Goal: Information Seeking & Learning: Learn about a topic

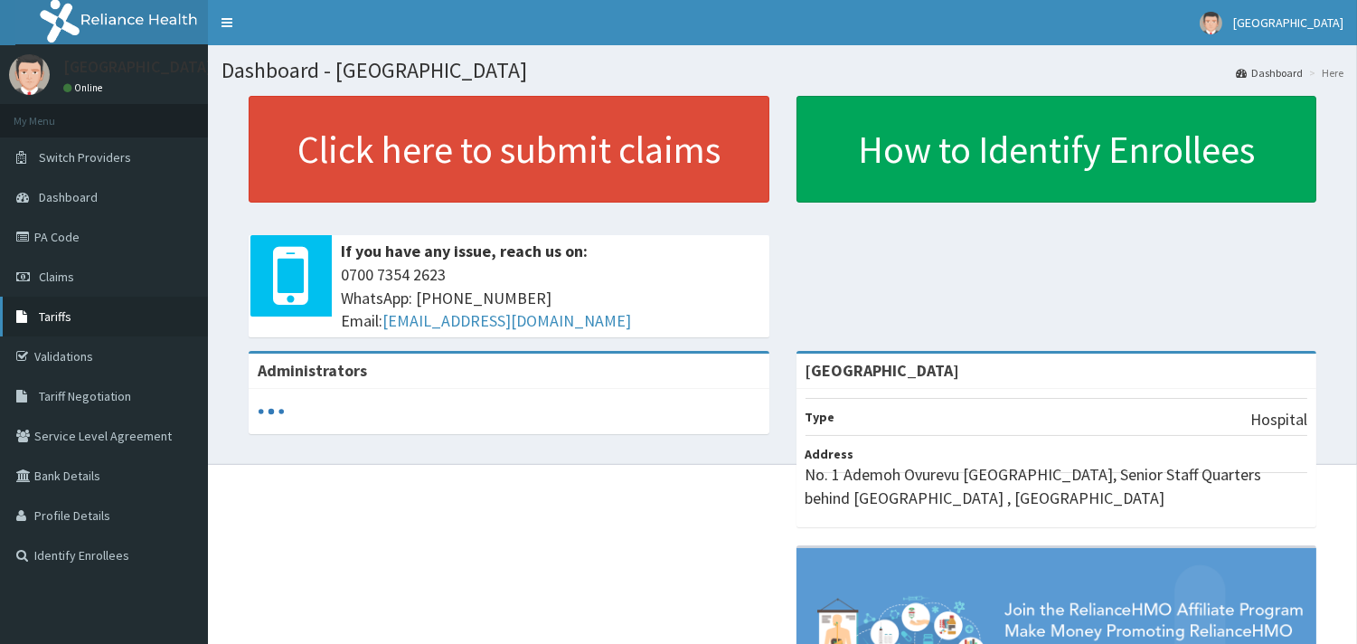
click at [74, 323] on link "Tariffs" at bounding box center [104, 317] width 208 height 40
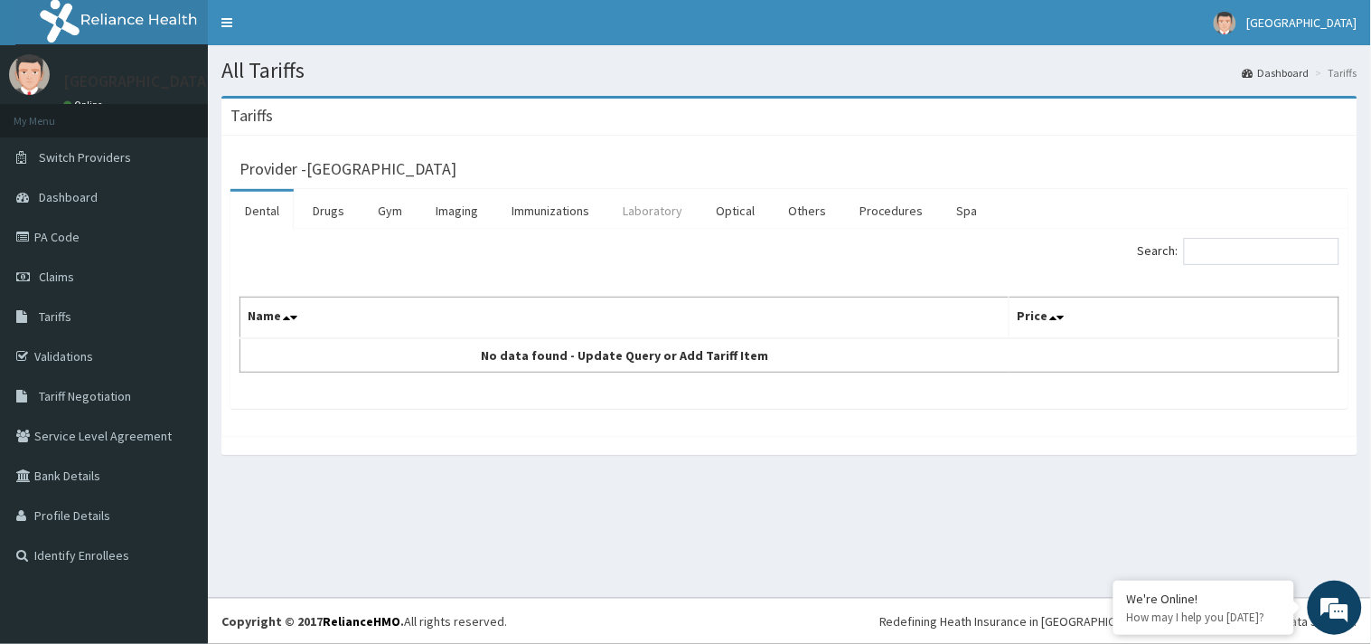
click at [658, 208] on link "Laboratory" at bounding box center [652, 211] width 89 height 38
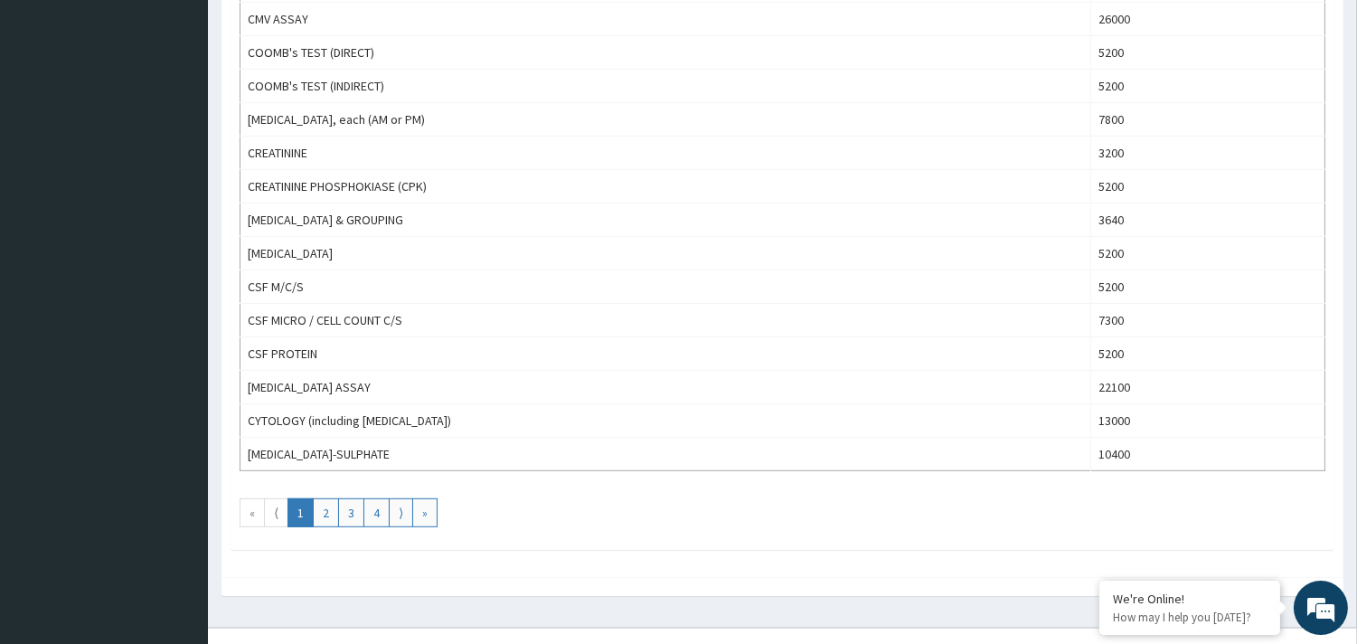
scroll to position [1539, 0]
click at [325, 518] on link "2" at bounding box center [326, 514] width 26 height 29
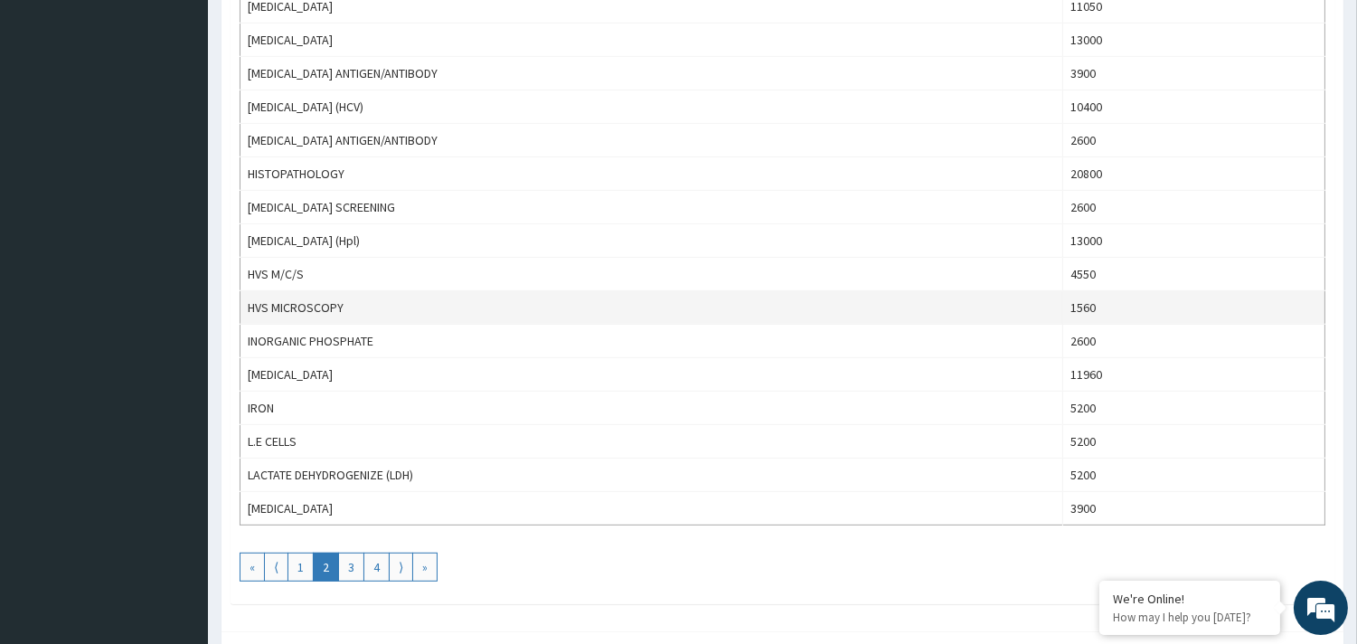
scroll to position [1484, 0]
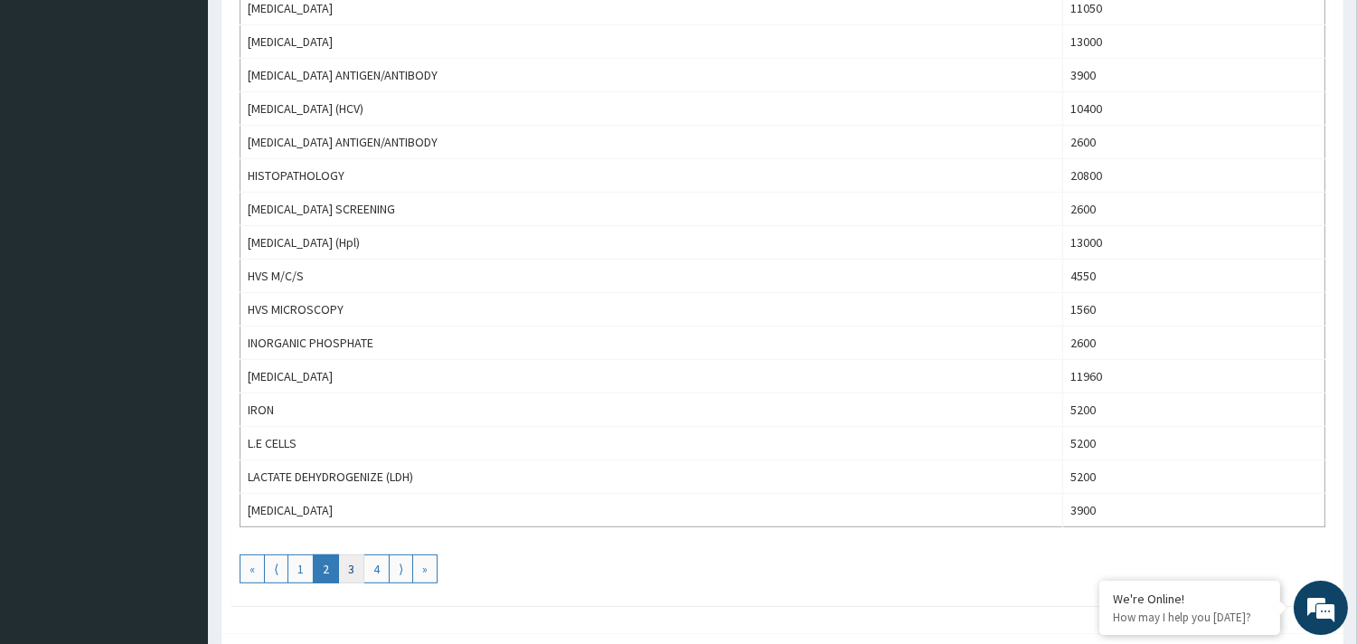
click at [353, 573] on link "3" at bounding box center [351, 568] width 26 height 29
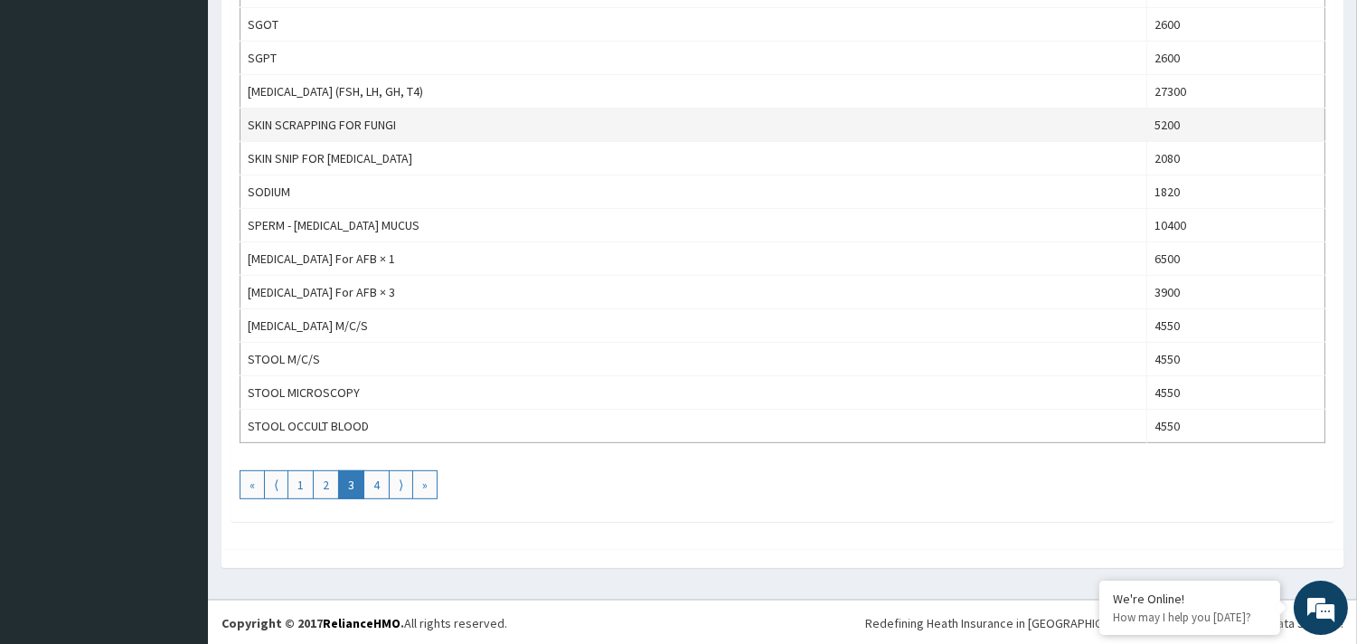
scroll to position [1574, 0]
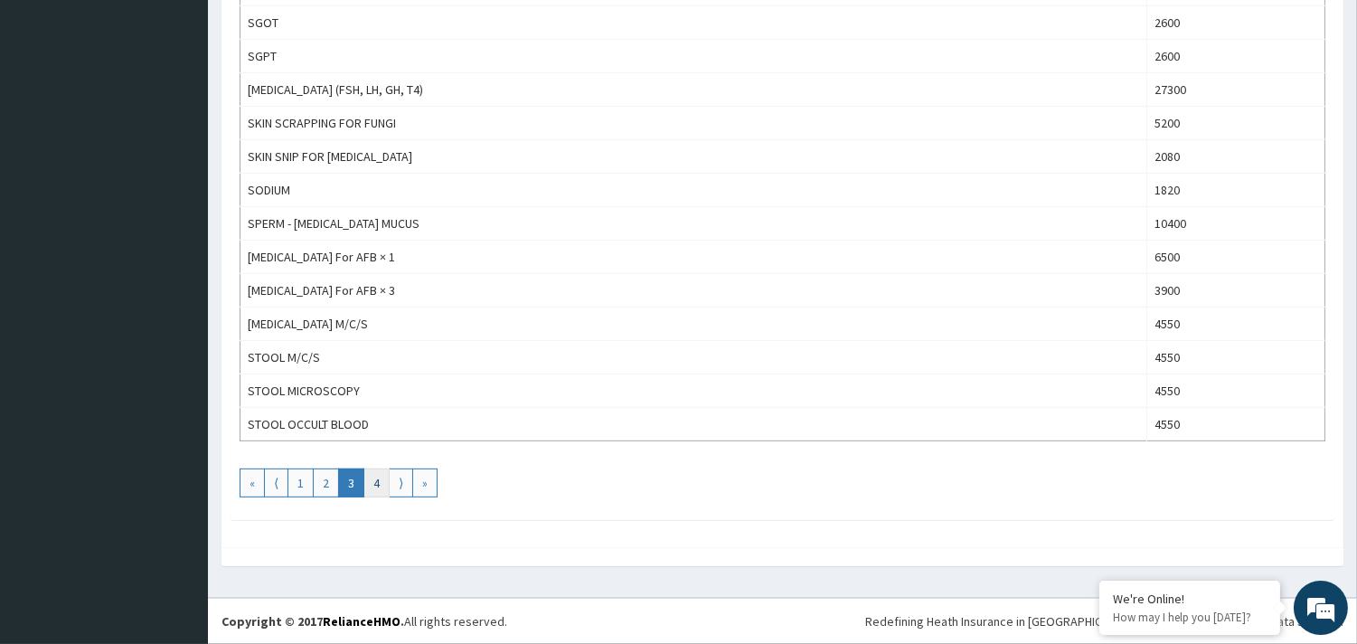
click at [377, 485] on link "4" at bounding box center [376, 482] width 26 height 29
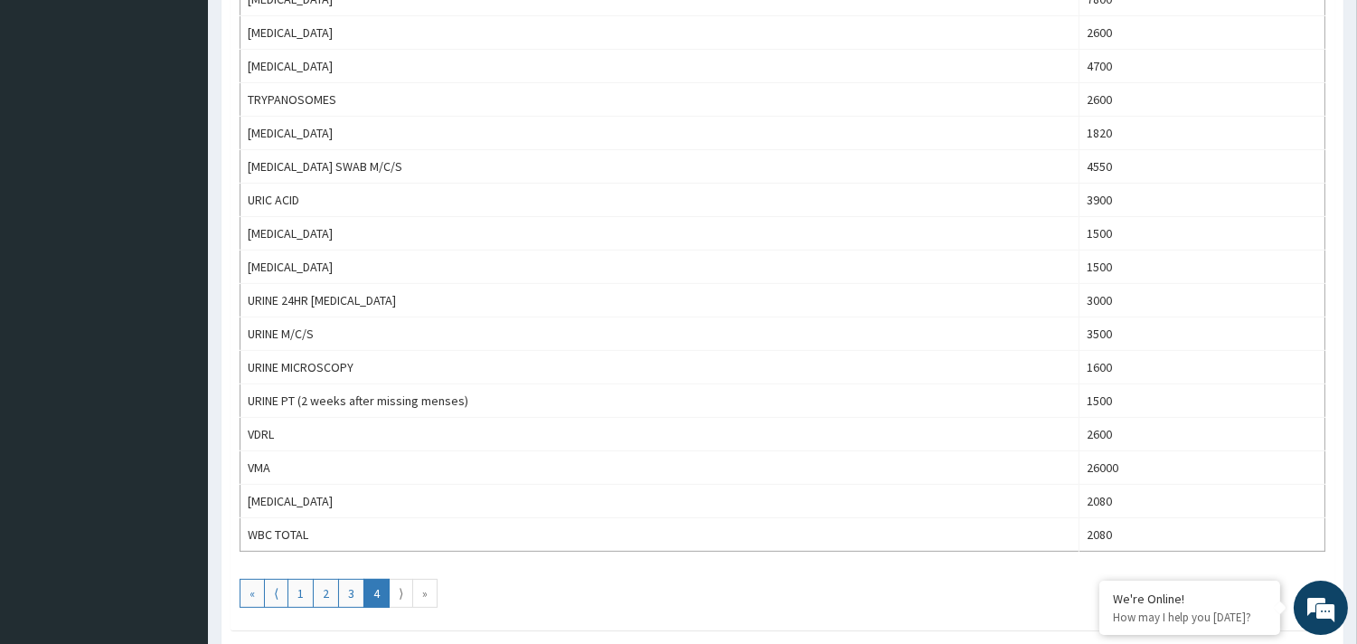
scroll to position [937, 0]
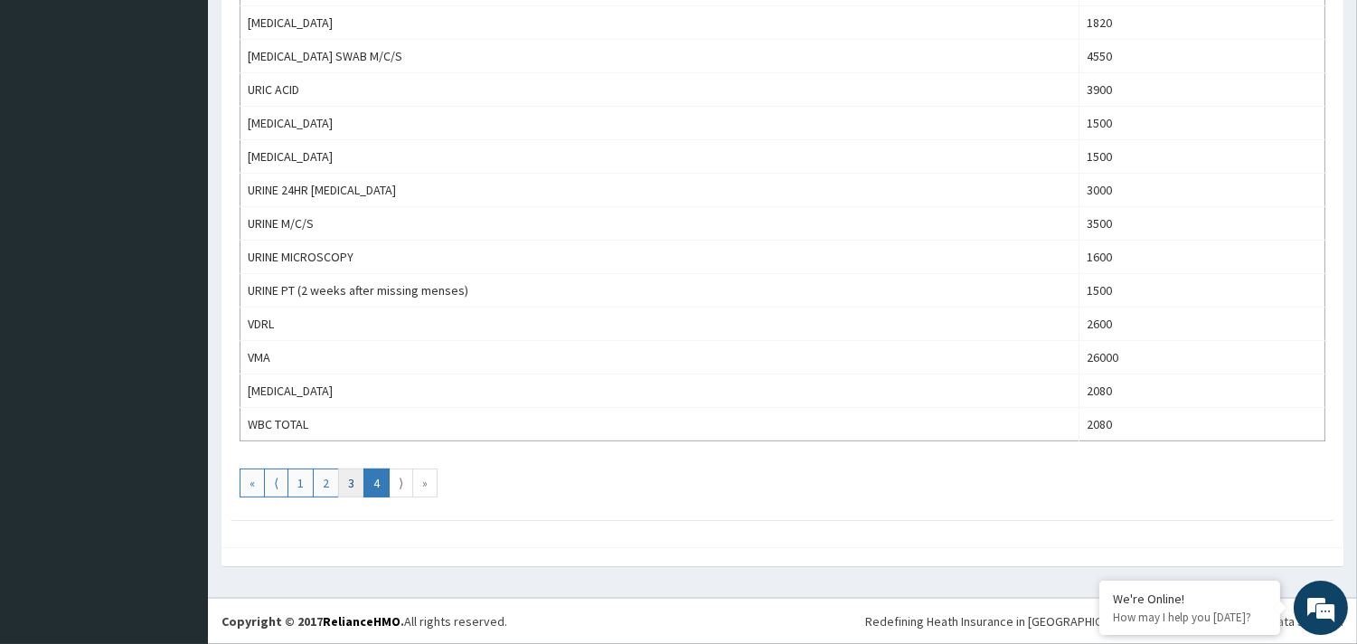
click at [353, 483] on link "3" at bounding box center [351, 482] width 26 height 29
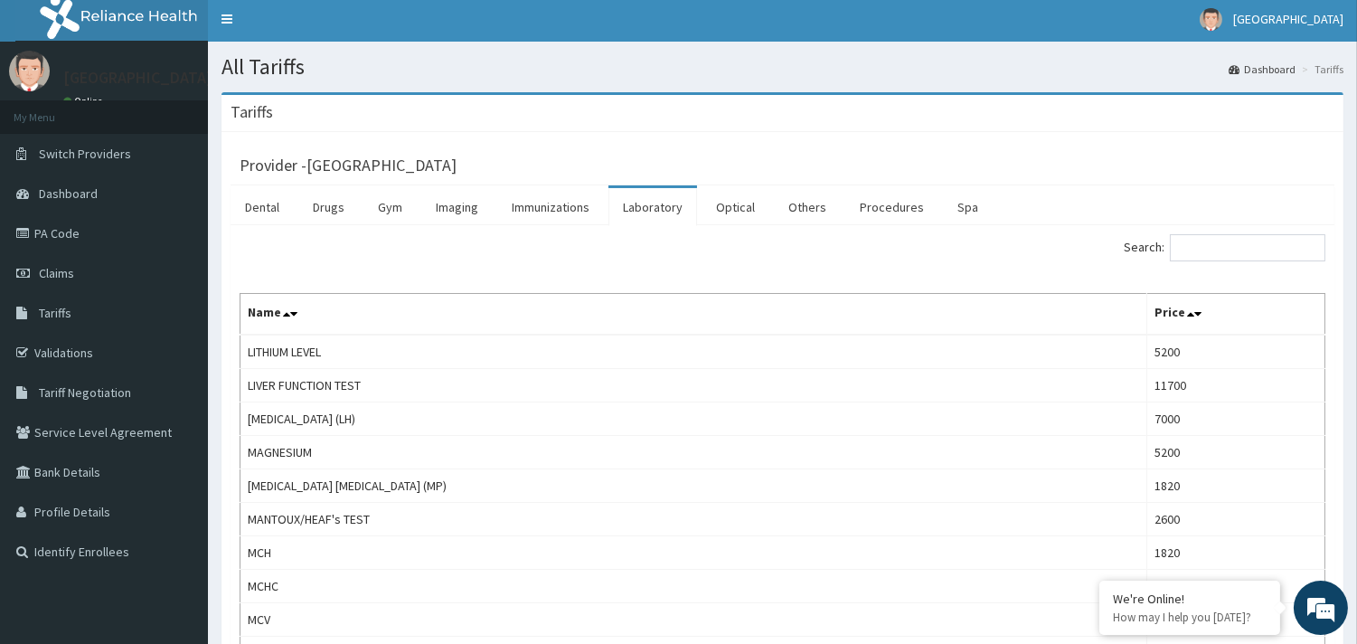
scroll to position [0, 0]
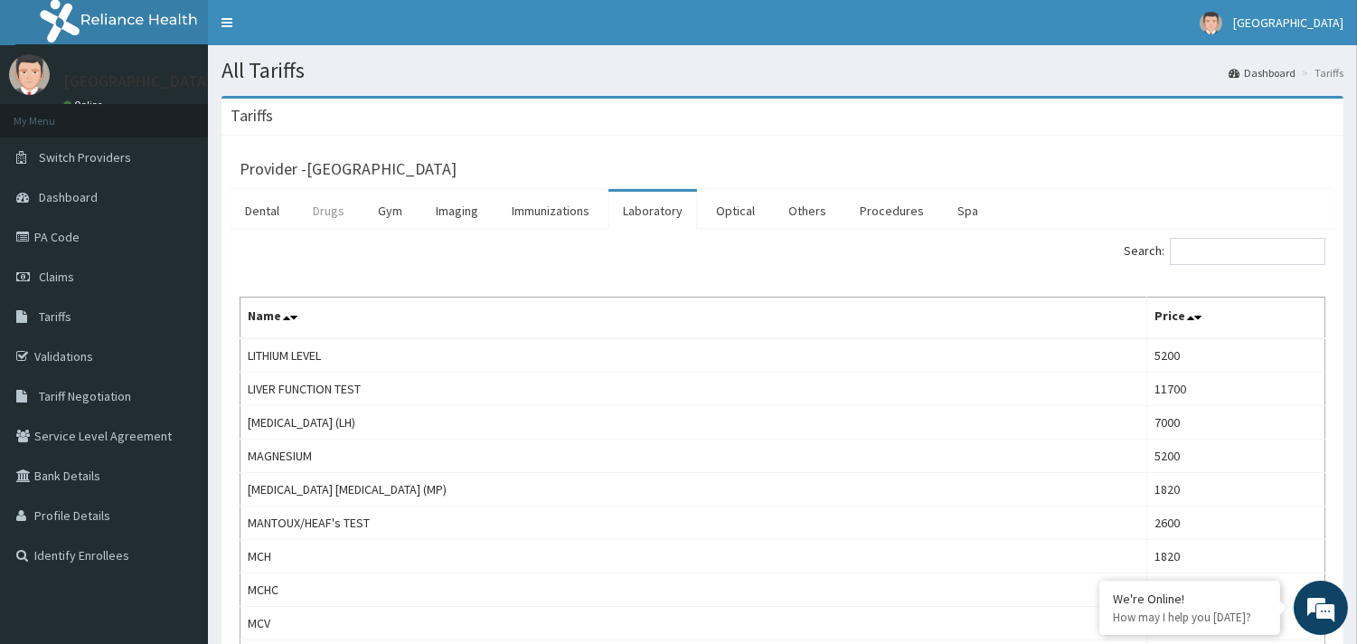
click at [324, 212] on link "Drugs" at bounding box center [328, 211] width 61 height 38
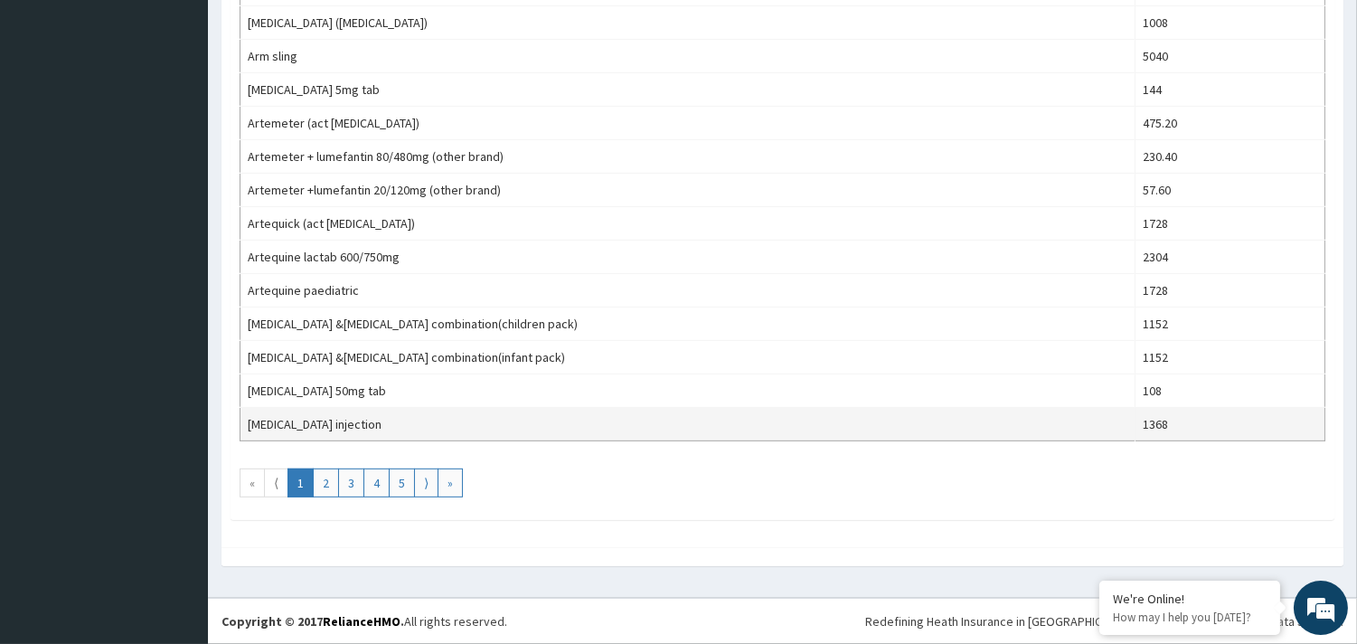
scroll to position [1573, 0]
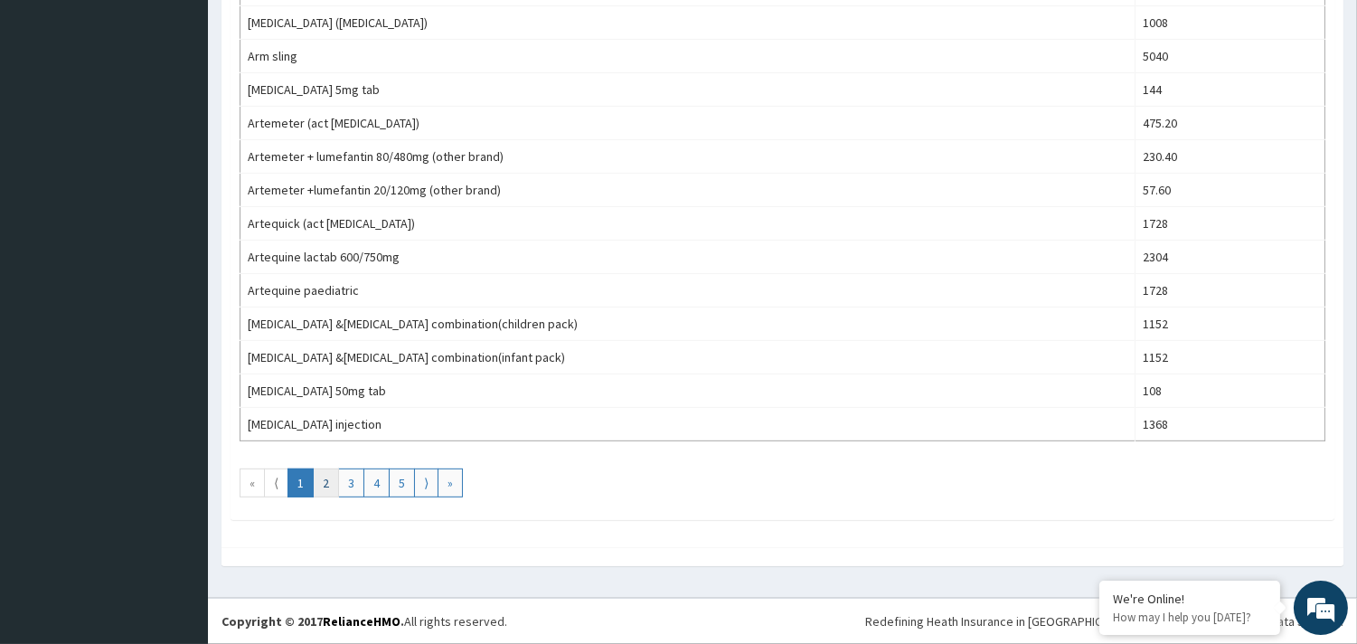
click at [332, 485] on link "2" at bounding box center [326, 482] width 26 height 29
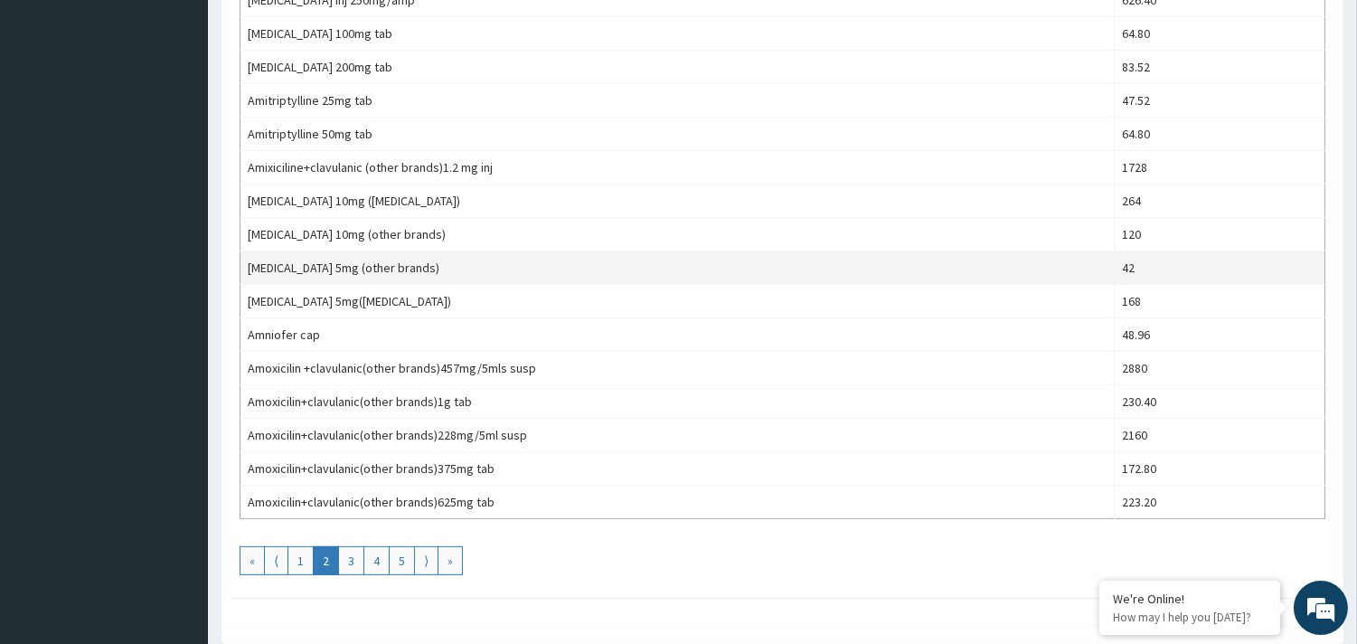
scroll to position [1574, 0]
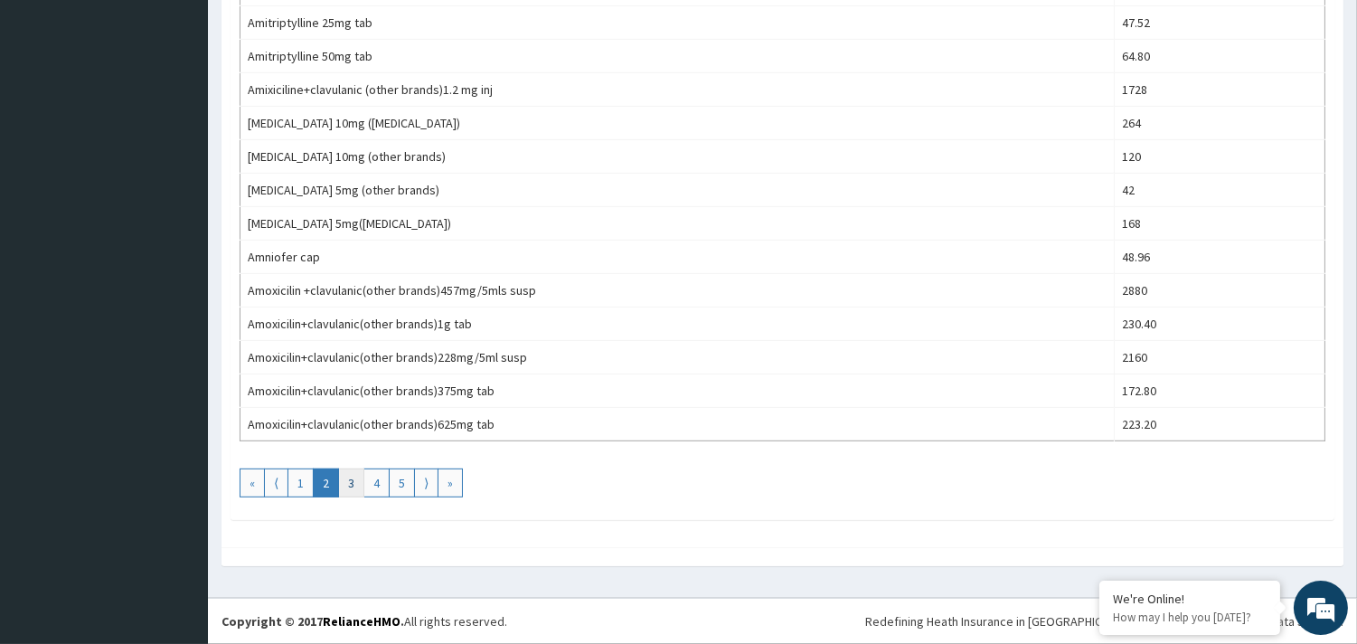
click at [353, 484] on link "3" at bounding box center [351, 482] width 26 height 29
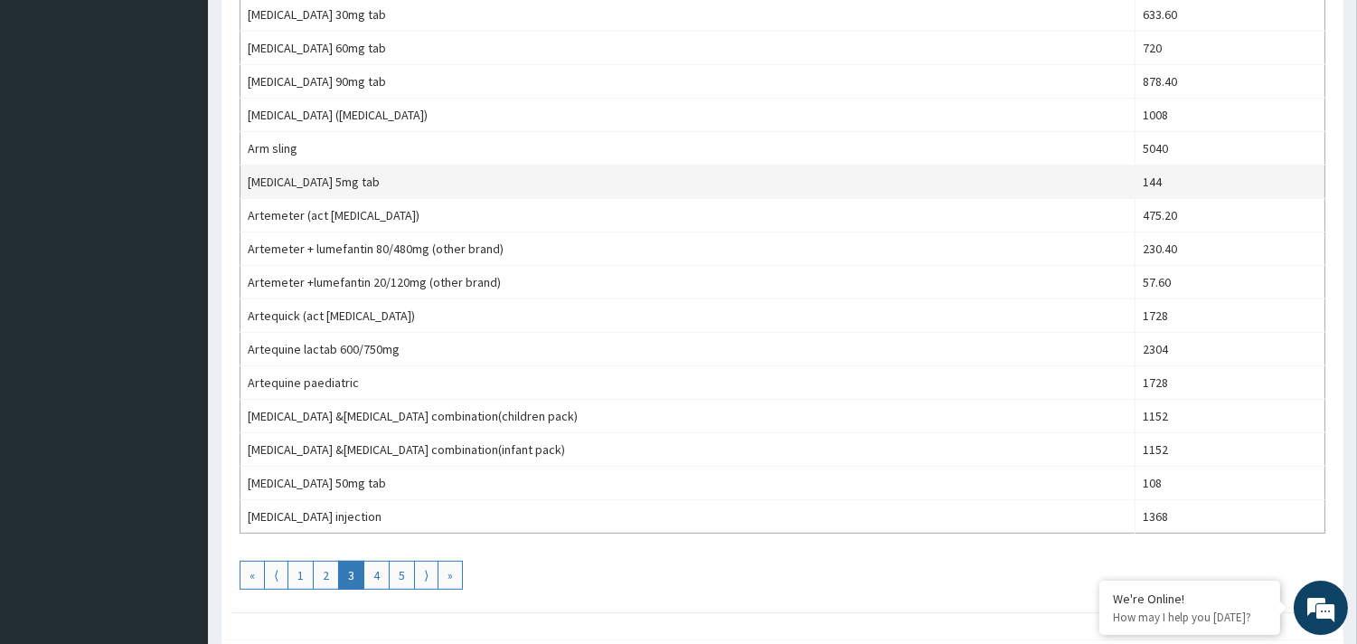
scroll to position [1481, 0]
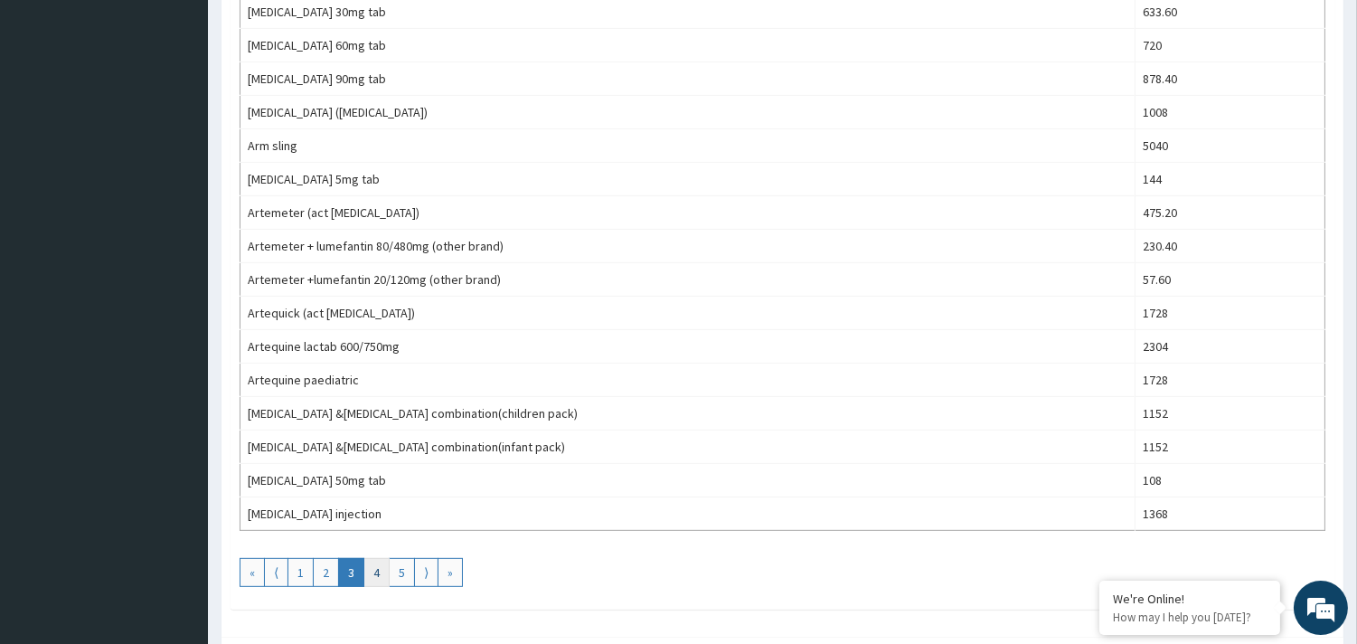
click at [382, 572] on link "4" at bounding box center [376, 572] width 26 height 29
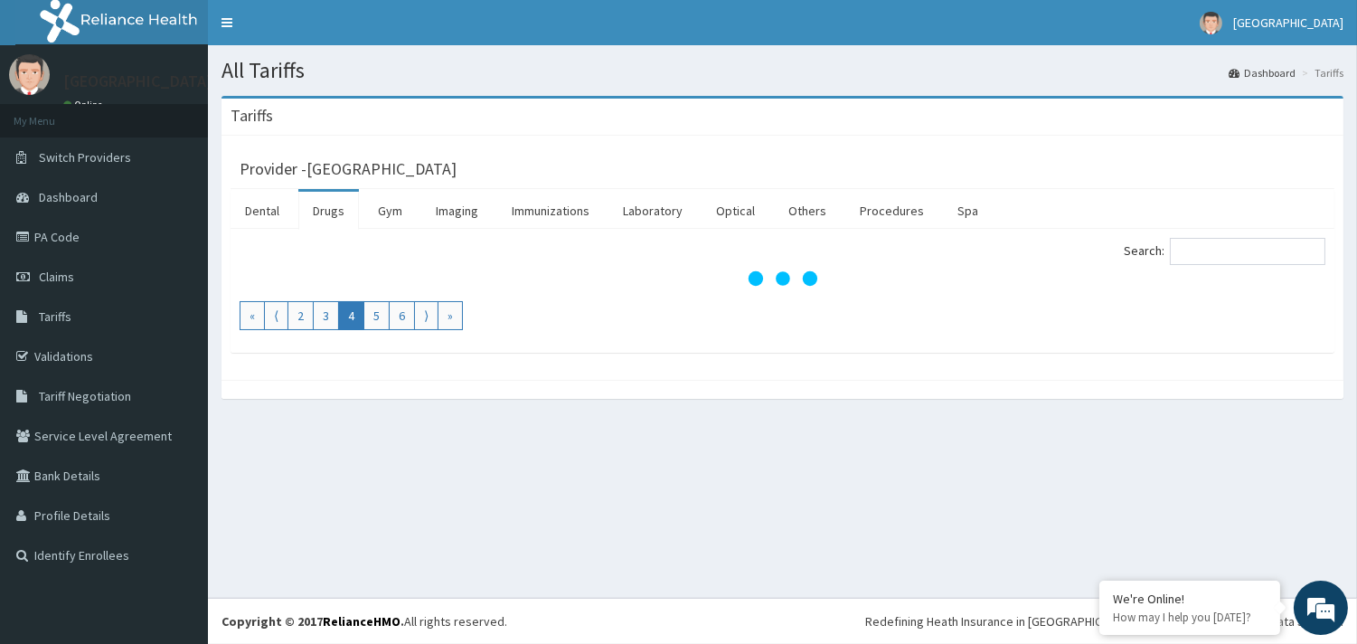
scroll to position [0, 0]
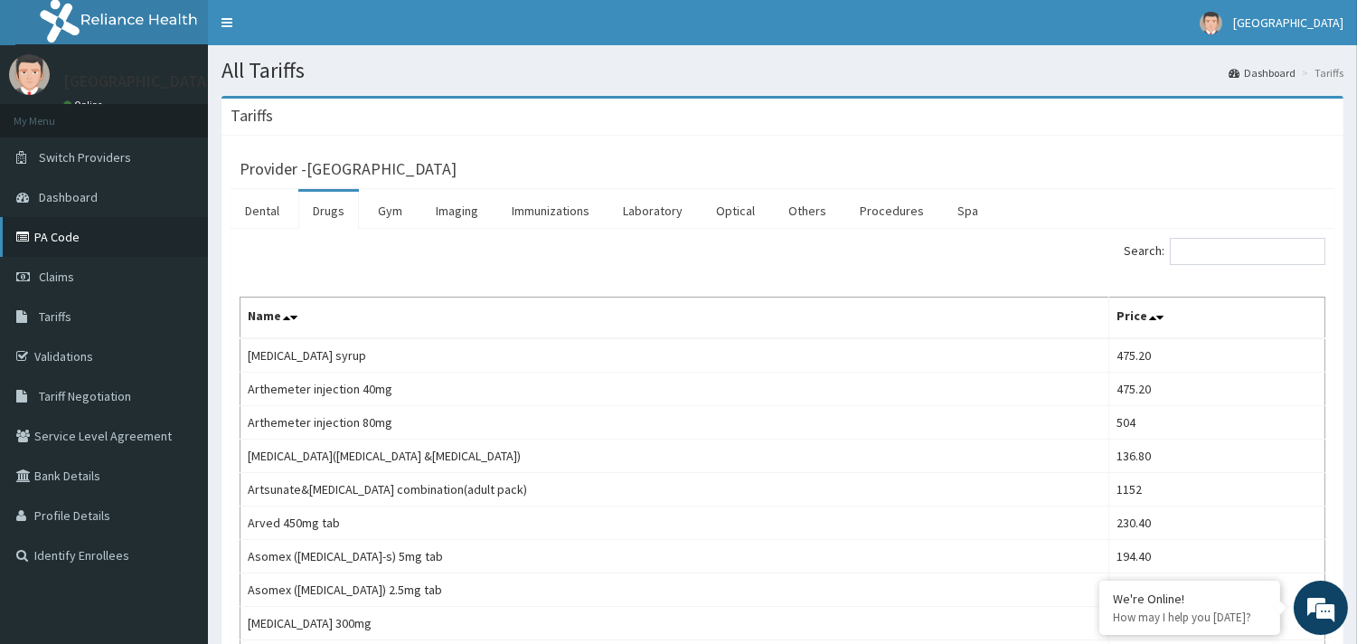
click at [64, 245] on link "PA Code" at bounding box center [104, 237] width 208 height 40
